Goal: Task Accomplishment & Management: Manage account settings

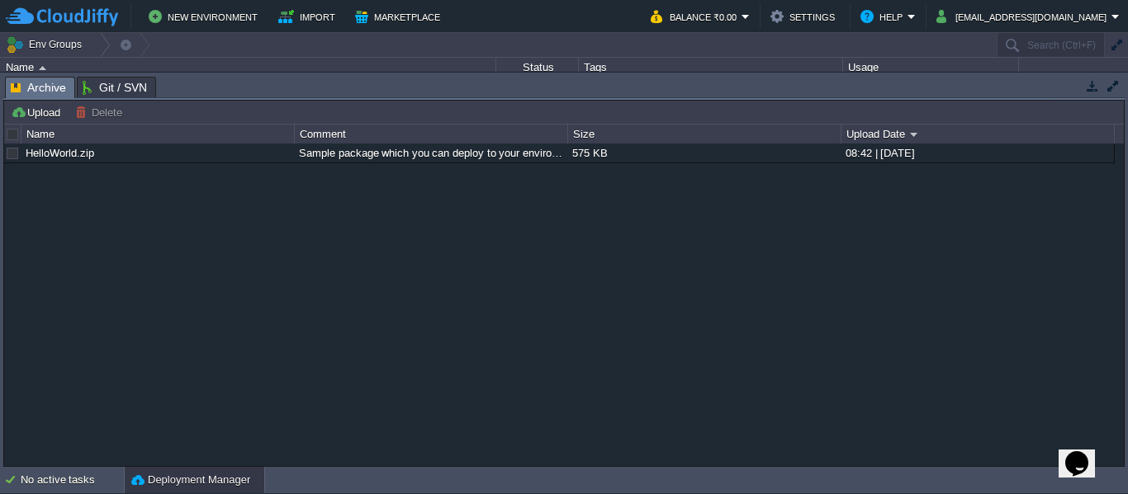
click at [1087, 83] on button "button" at bounding box center [1092, 85] width 15 height 15
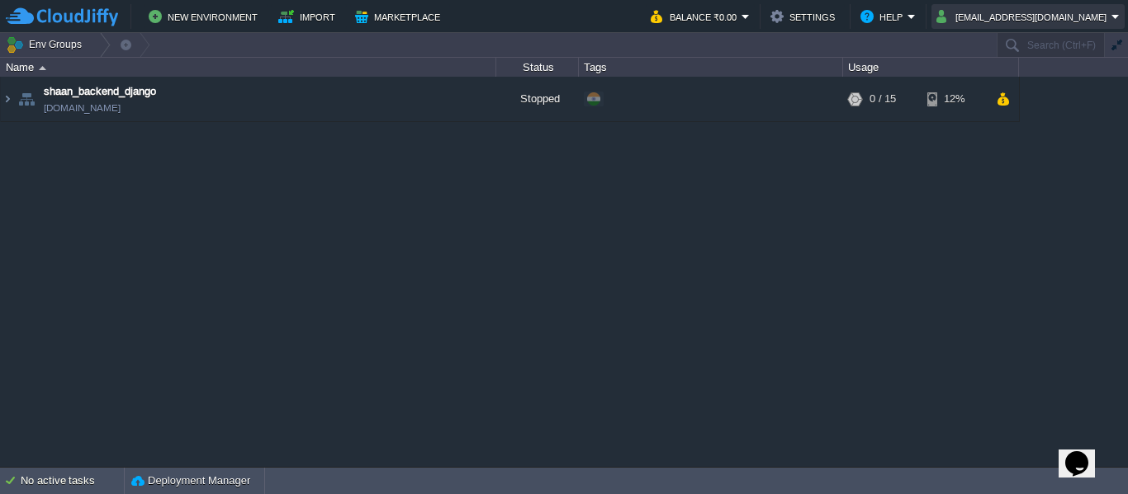
click at [1070, 15] on button "[EMAIL_ADDRESS][DOMAIN_NAME]" at bounding box center [1023, 17] width 175 height 20
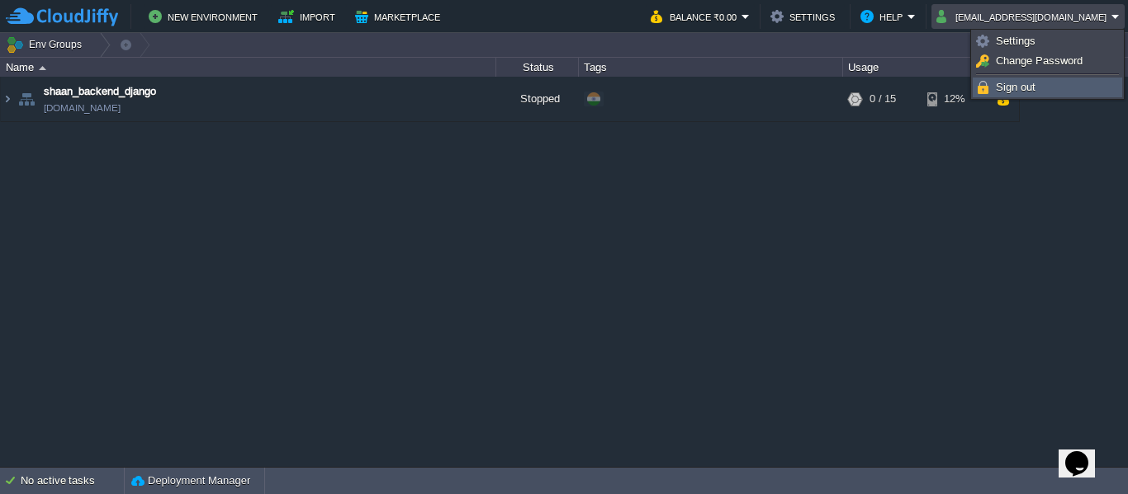
click at [1010, 86] on span "Sign out" at bounding box center [1016, 87] width 40 height 12
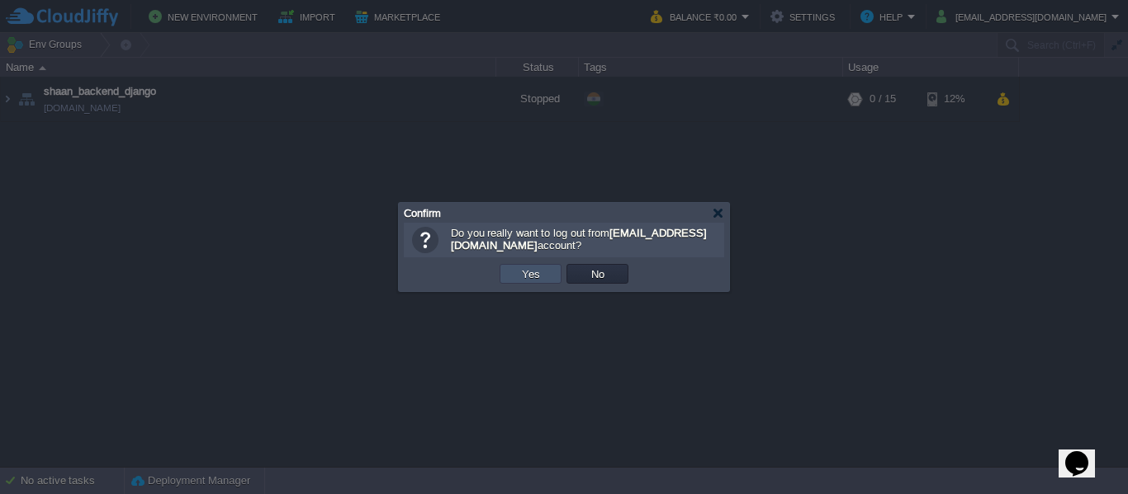
click at [540, 273] on button "Yes" at bounding box center [531, 274] width 28 height 15
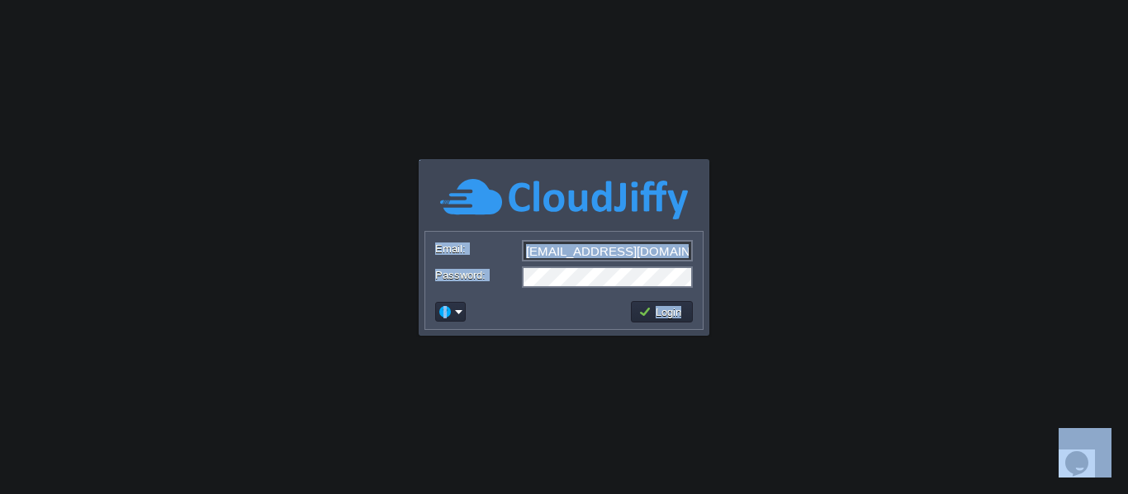
click at [787, 283] on body "Application Platform v.8.10.2 Required Field Email: ph150496@outlook.com Passwo…" at bounding box center [564, 247] width 1128 height 494
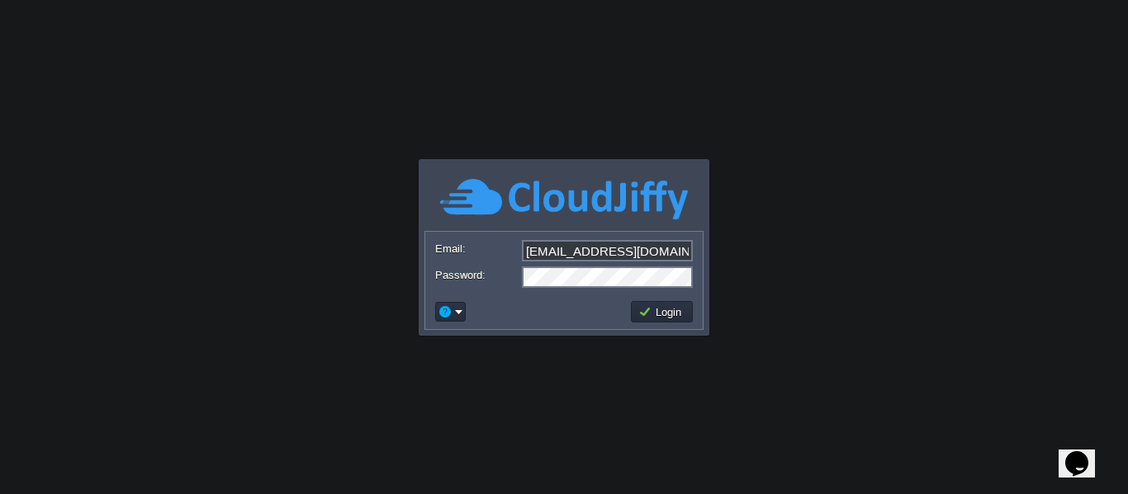
click at [622, 257] on input "[EMAIL_ADDRESS][DOMAIN_NAME]" at bounding box center [607, 250] width 171 height 21
type input "tech.mypustak@gmail.com"
